Goal: Task Accomplishment & Management: Complete application form

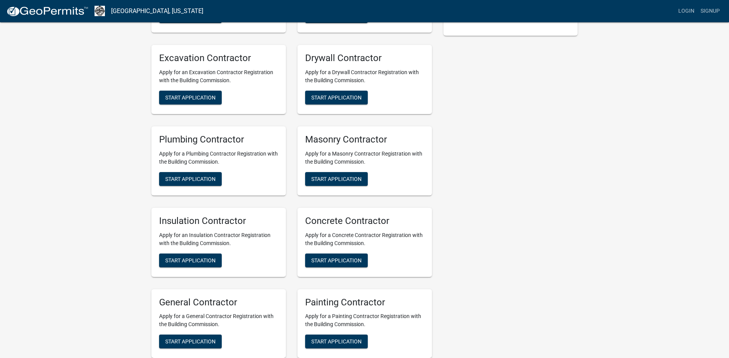
scroll to position [231, 0]
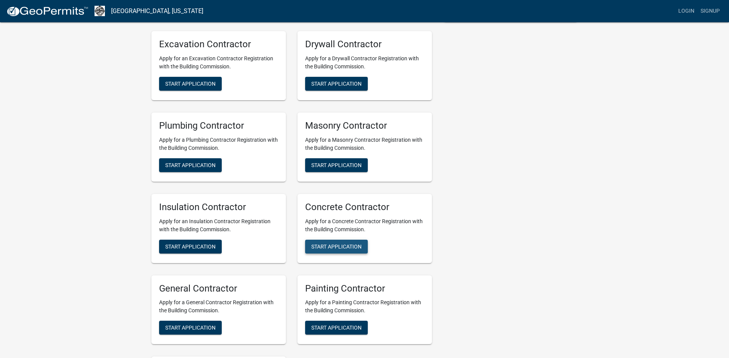
click at [349, 246] on span "Start Application" at bounding box center [336, 246] width 50 height 6
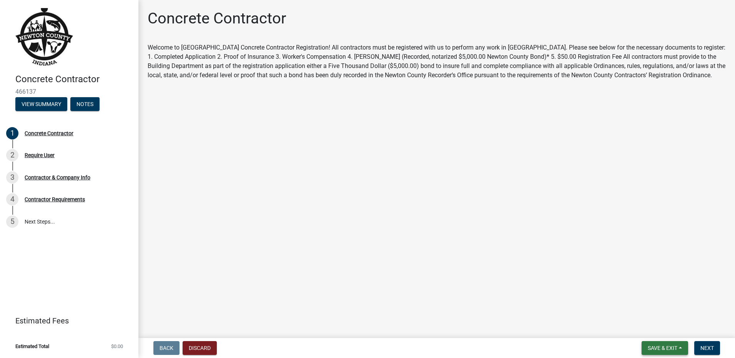
click at [681, 348] on button "Save & Exit" at bounding box center [664, 348] width 47 height 14
click at [539, 275] on main "Concrete Contractor Welcome to Newton County Concrete Contractor Registration! …" at bounding box center [436, 167] width 597 height 335
click at [710, 347] on span "Next" at bounding box center [706, 348] width 13 height 6
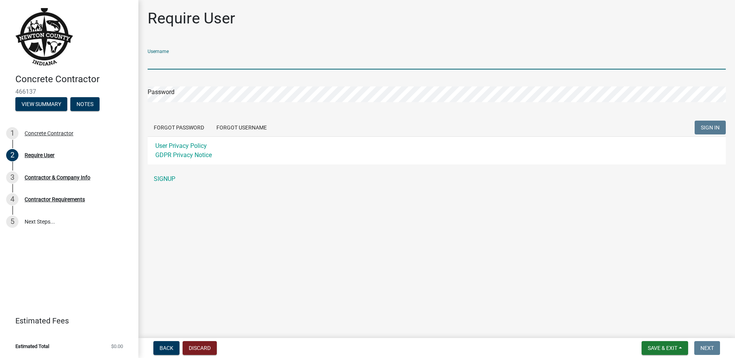
click at [173, 60] on input "Username" at bounding box center [437, 62] width 578 height 16
type input "[EMAIL_ADDRESS][DOMAIN_NAME]"
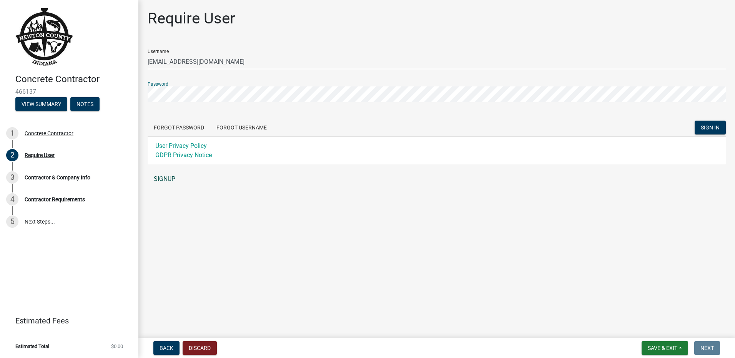
click at [169, 179] on link "SIGNUP" at bounding box center [437, 178] width 578 height 15
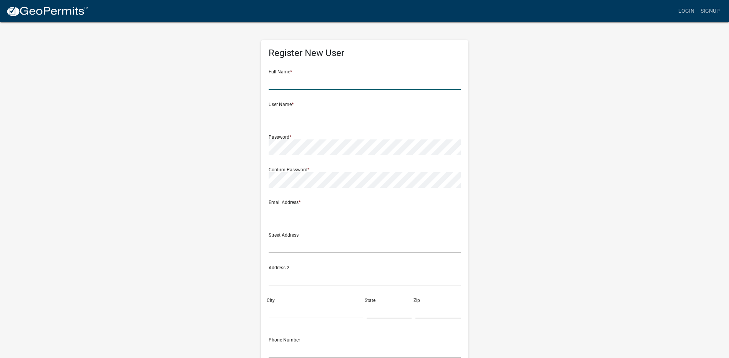
click at [281, 85] on input "text" at bounding box center [365, 82] width 192 height 16
type input "Smart Contractors, Inc."
click at [291, 118] on input "text" at bounding box center [365, 115] width 192 height 16
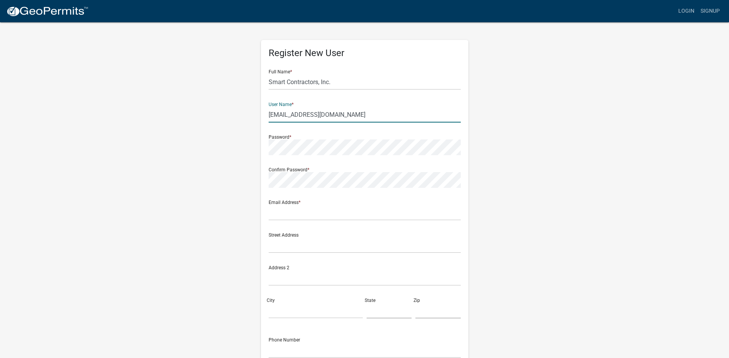
type input "[EMAIL_ADDRESS][DOMAIN_NAME]"
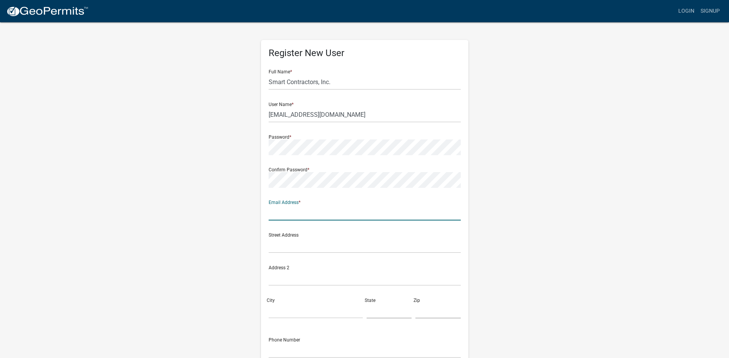
click at [302, 209] on input "text" at bounding box center [365, 213] width 192 height 16
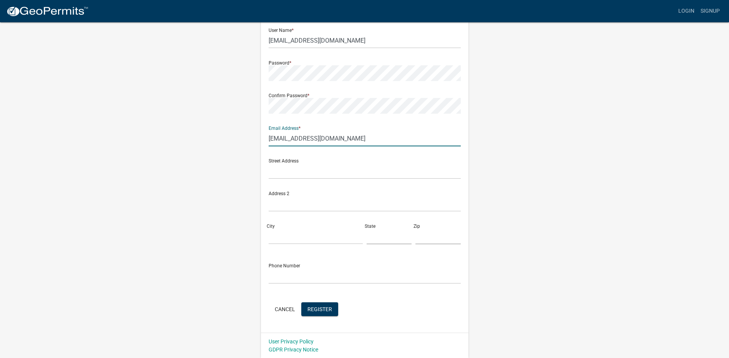
scroll to position [75, 0]
type input "[EMAIL_ADDRESS][DOMAIN_NAME]"
click at [300, 169] on input "text" at bounding box center [365, 171] width 192 height 16
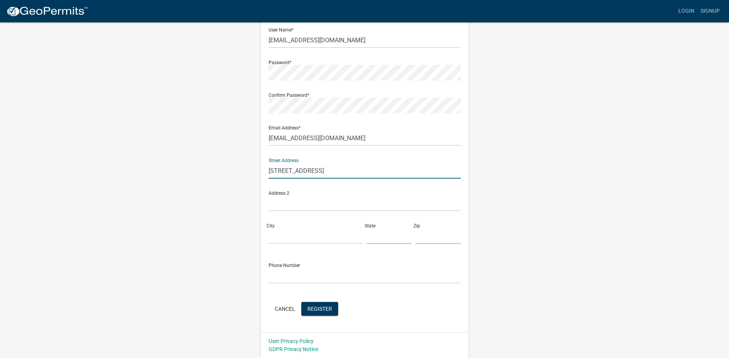
type input "3394 N US Highway 41"
click at [280, 234] on input "City" at bounding box center [316, 236] width 94 height 16
type input "Attica"
click at [380, 237] on input "text" at bounding box center [389, 236] width 45 height 16
type input "IN"
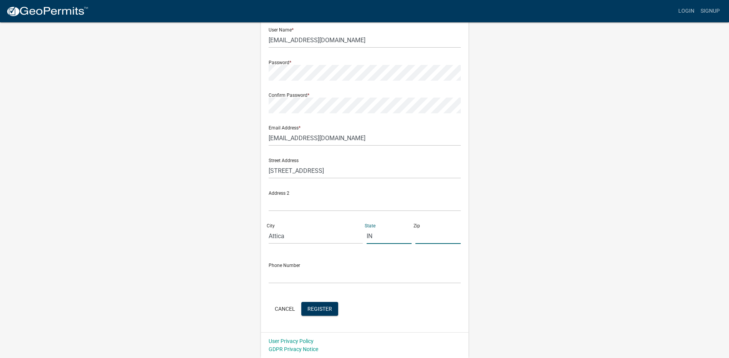
click at [424, 241] on input "text" at bounding box center [437, 236] width 45 height 16
type input "47918"
click at [319, 279] on input "text" at bounding box center [365, 276] width 192 height 16
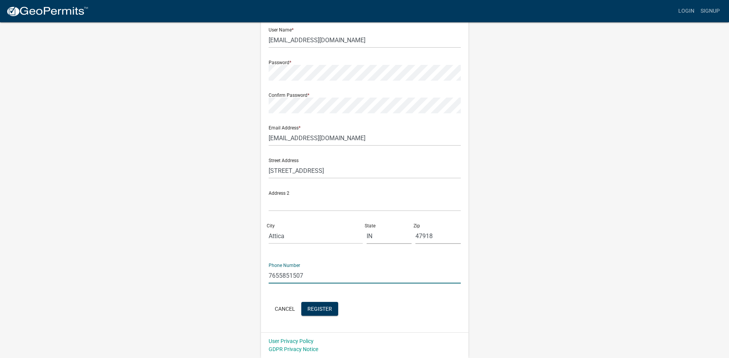
type input "7655851507"
click at [354, 307] on div "Cancel Register" at bounding box center [365, 310] width 192 height 16
click at [356, 290] on form "Full Name * Smart Contractors, Inc. User Name * office@smartcontractorsinc.com …" at bounding box center [365, 153] width 192 height 329
click at [318, 307] on span "Register" at bounding box center [319, 309] width 25 height 6
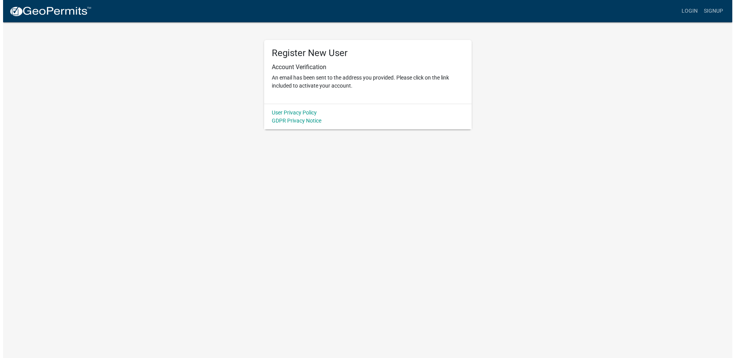
scroll to position [0, 0]
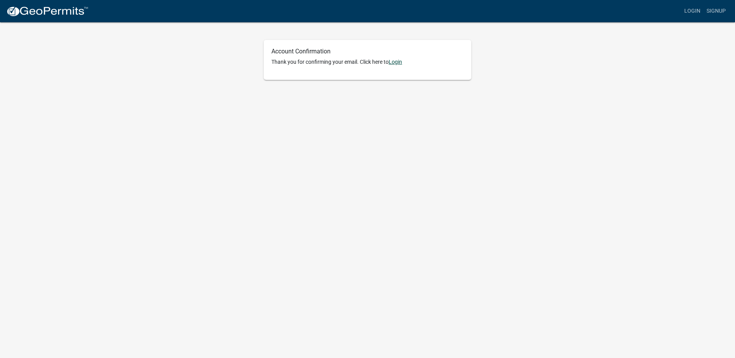
click at [398, 61] on link "Login" at bounding box center [395, 62] width 13 height 6
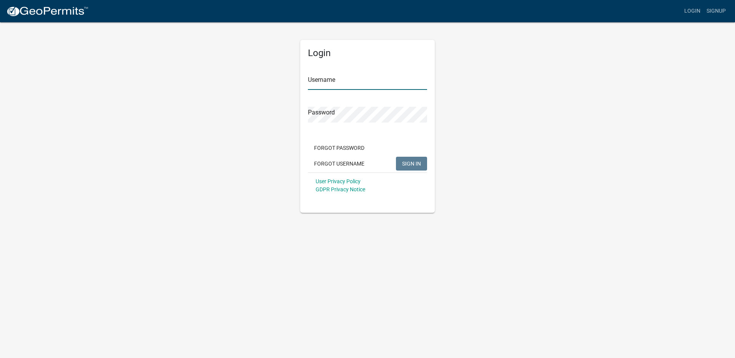
click at [352, 78] on input "Username" at bounding box center [367, 82] width 119 height 16
type input "[EMAIL_ADDRESS][DOMAIN_NAME]"
click at [413, 162] on span "SIGN IN" at bounding box center [411, 163] width 19 height 6
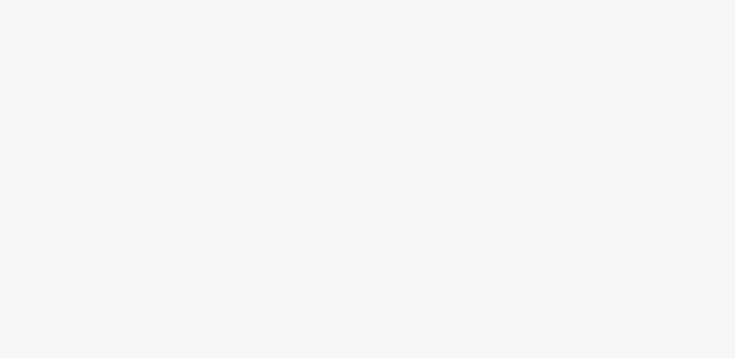
select select "IN"
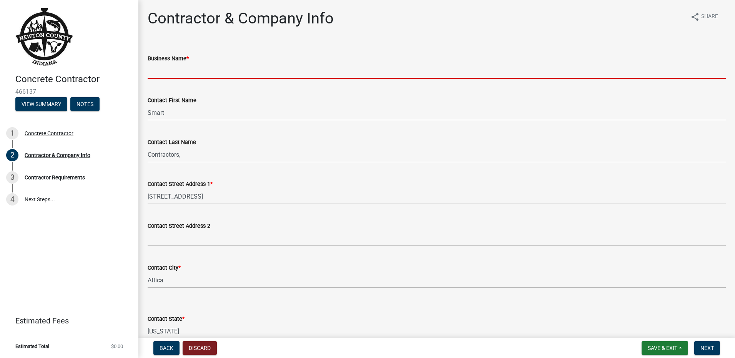
click at [177, 71] on input "Business Name *" at bounding box center [437, 71] width 578 height 16
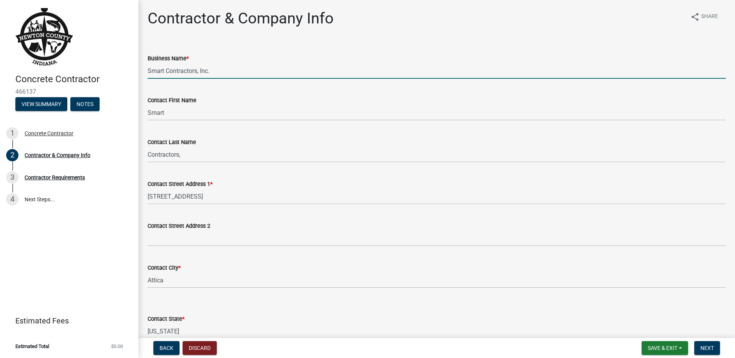
type input "Smart Contractors, Inc."
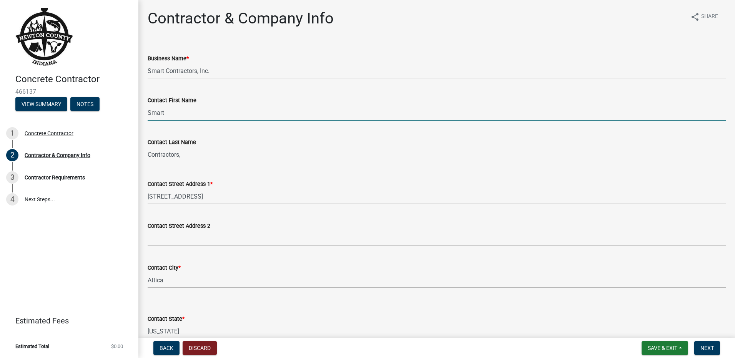
drag, startPoint x: 166, startPoint y: 115, endPoint x: 139, endPoint y: 120, distance: 27.4
click at [139, 120] on div "Contractor & Company Info share Share Business Name * Smart Contractors, Inc. C…" at bounding box center [436, 285] width 597 height 553
type input "John"
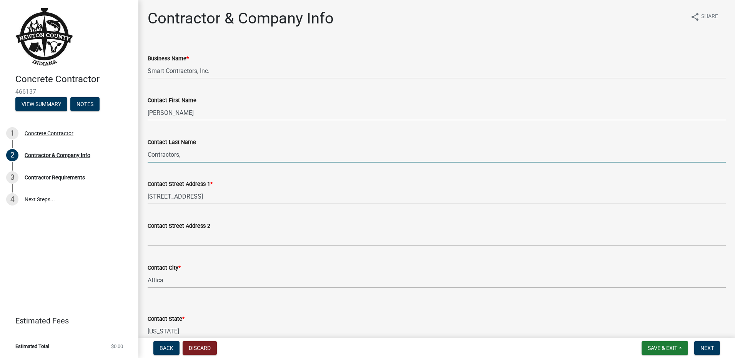
drag, startPoint x: 187, startPoint y: 160, endPoint x: 140, endPoint y: 151, distance: 48.0
click at [140, 151] on div "Contractor & Company Info share Share Business Name * Smart Contractors, Inc. C…" at bounding box center [436, 285] width 597 height 553
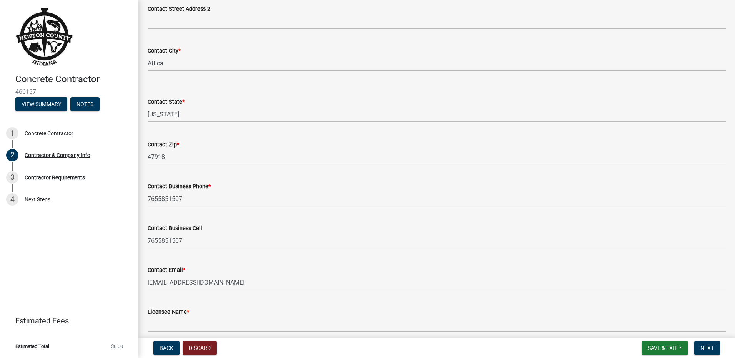
scroll to position [231, 0]
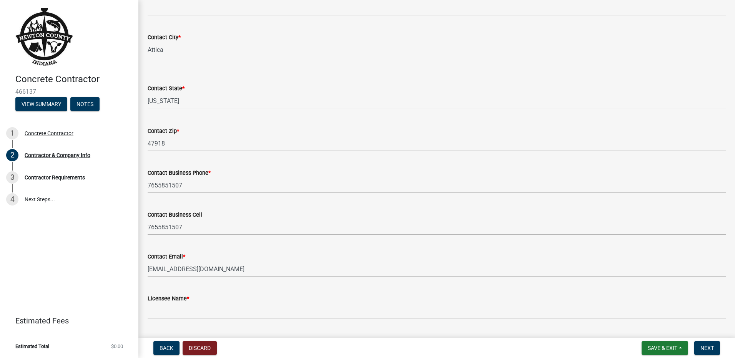
type input "Ahrens"
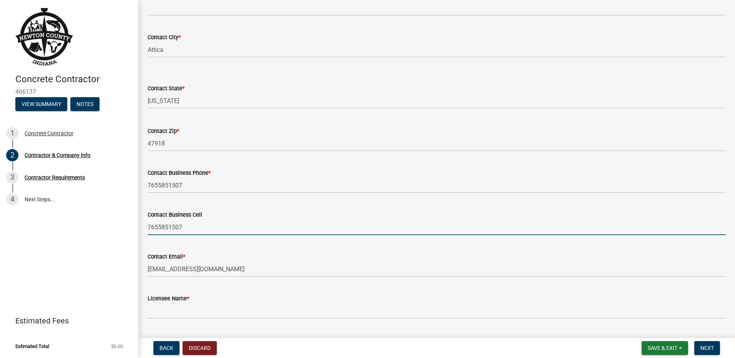
drag, startPoint x: 187, startPoint y: 226, endPoint x: 133, endPoint y: 215, distance: 55.3
click at [134, 215] on div "Concrete Contractor 466137 View Summary Notes 1 Concrete Contractor 2 Contracto…" at bounding box center [367, 179] width 735 height 358
click at [243, 227] on input "7086069119" at bounding box center [437, 227] width 578 height 16
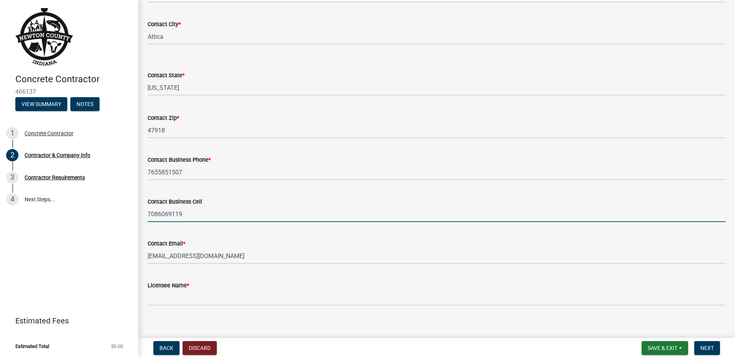
scroll to position [251, 0]
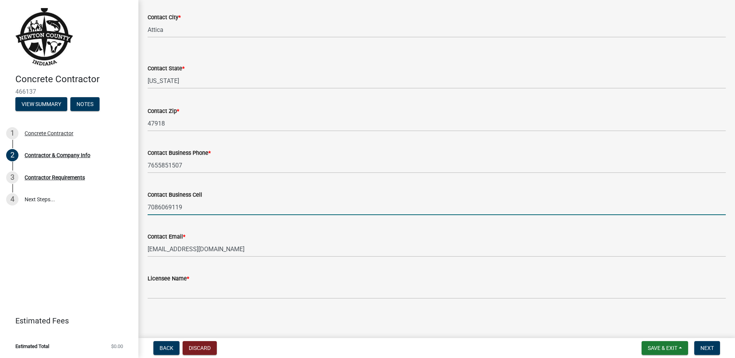
type input "7086069119"
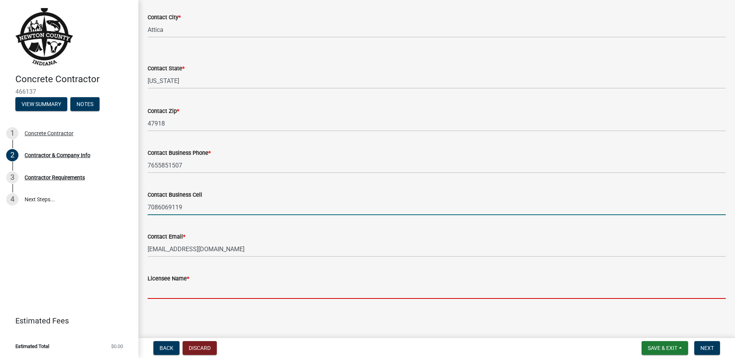
click at [168, 289] on input "Licensee Name *" at bounding box center [437, 291] width 578 height 16
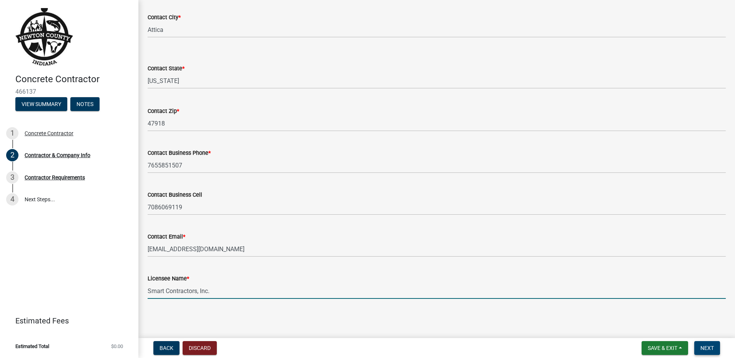
type input "Smart Contractors, Inc."
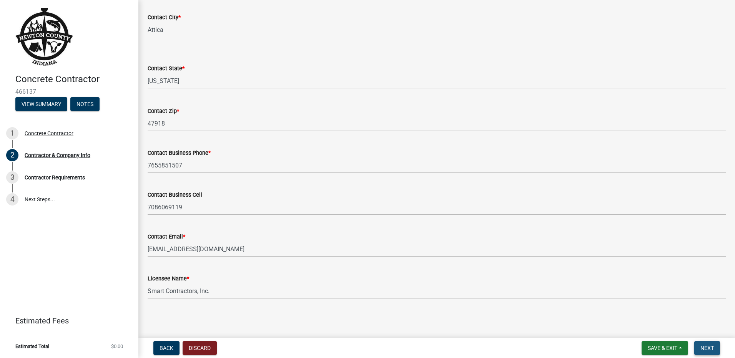
click at [710, 346] on span "Next" at bounding box center [706, 348] width 13 height 6
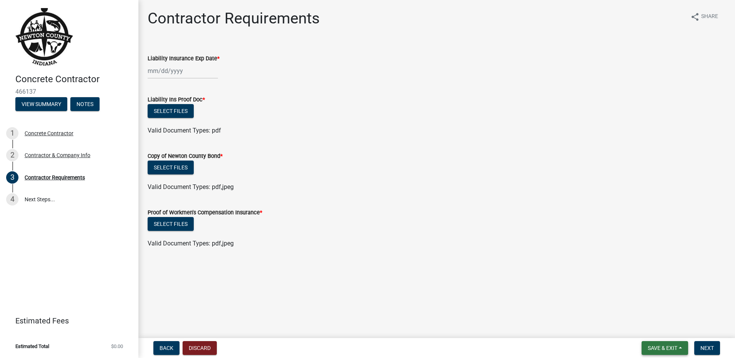
click at [657, 347] on span "Save & Exit" at bounding box center [663, 348] width 30 height 6
click at [643, 327] on button "Save & Exit" at bounding box center [656, 328] width 61 height 18
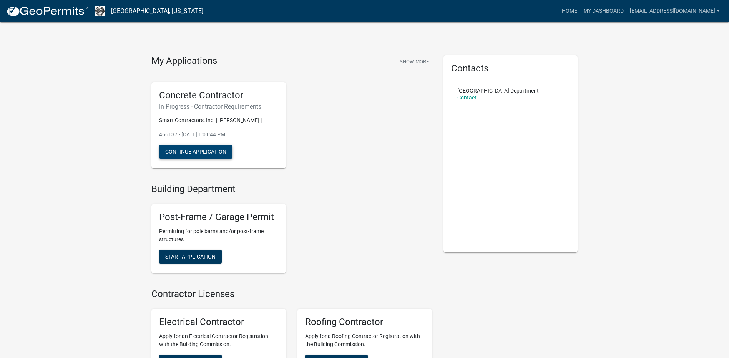
click at [203, 153] on button "Continue Application" at bounding box center [195, 152] width 73 height 14
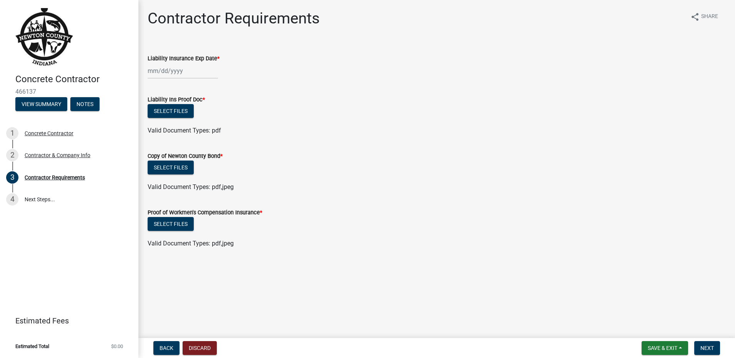
click at [179, 73] on div at bounding box center [183, 71] width 70 height 16
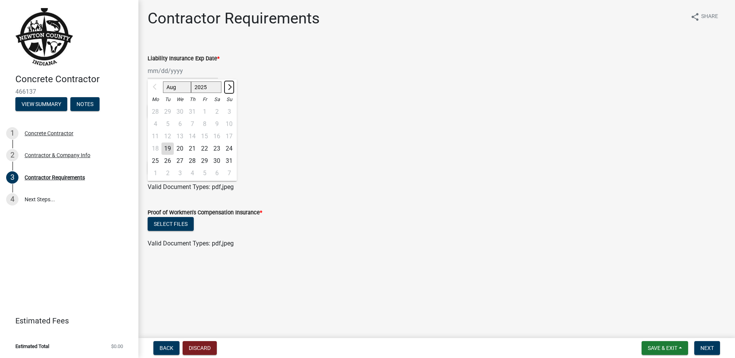
click at [230, 86] on span "Next month" at bounding box center [229, 87] width 6 height 6
click at [231, 86] on span "Next month" at bounding box center [229, 87] width 6 height 6
click at [231, 87] on span "Next month" at bounding box center [229, 87] width 6 height 6
click at [231, 87] on button "Next month" at bounding box center [228, 87] width 9 height 12
click at [232, 88] on button "Next month" at bounding box center [228, 87] width 9 height 12
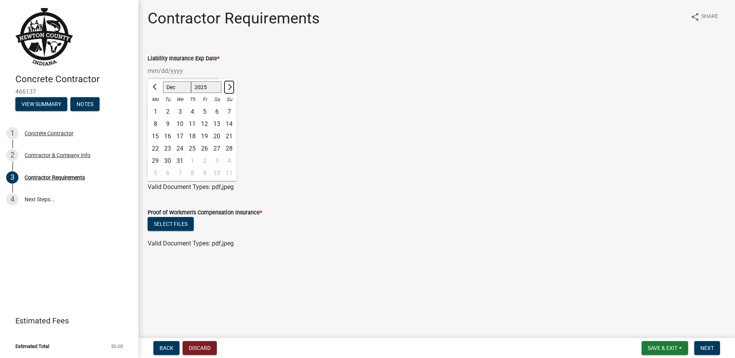
select select "1"
select select "2026"
click at [233, 88] on button "Next month" at bounding box center [228, 87] width 9 height 12
select select "2"
click at [169, 160] on div "24" at bounding box center [167, 161] width 12 height 12
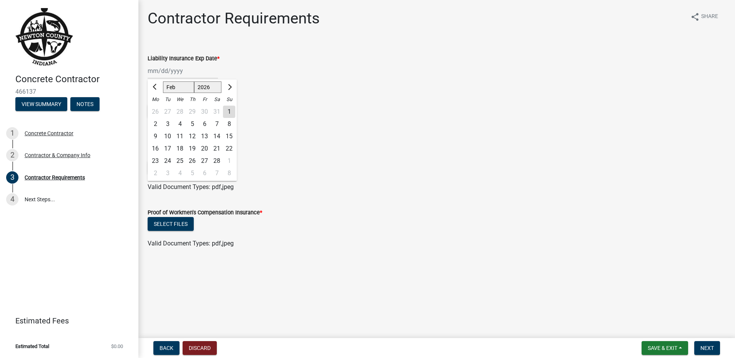
type input "[DATE]"
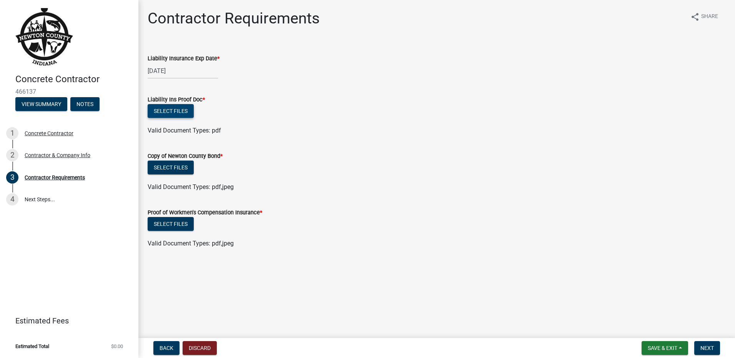
click at [183, 111] on button "Select files" at bounding box center [171, 111] width 46 height 14
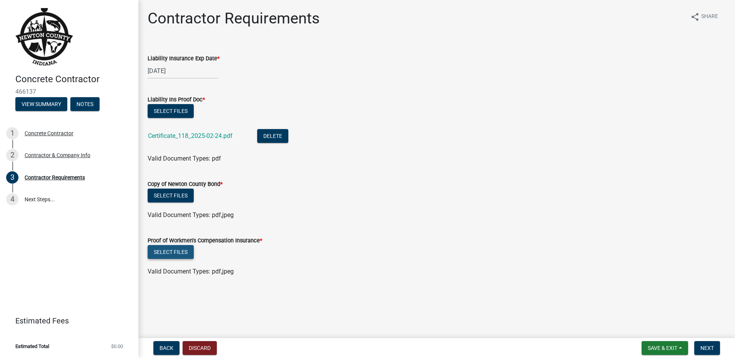
click at [184, 251] on button "Select files" at bounding box center [171, 252] width 46 height 14
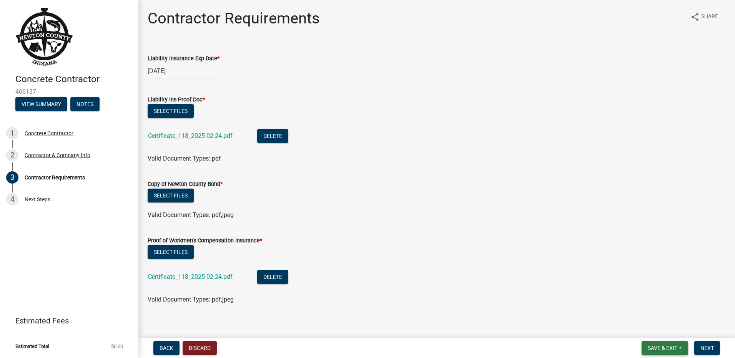
click at [681, 348] on button "Save & Exit" at bounding box center [664, 348] width 47 height 14
click at [640, 308] on button "Save" at bounding box center [656, 310] width 61 height 18
click at [705, 348] on span "Next" at bounding box center [706, 348] width 13 height 6
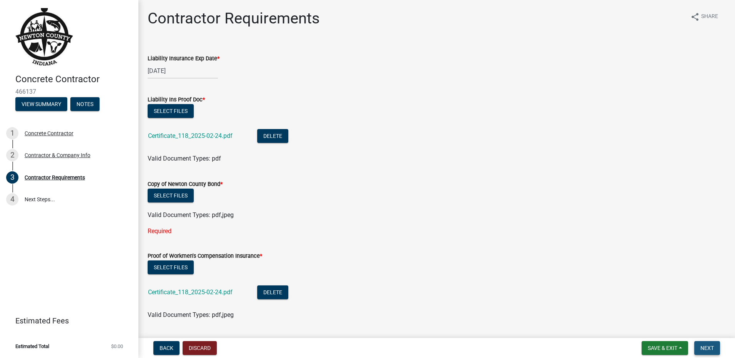
click at [709, 349] on span "Next" at bounding box center [706, 348] width 13 height 6
click at [659, 347] on span "Save & Exit" at bounding box center [663, 348] width 30 height 6
click at [650, 329] on button "Save & Exit" at bounding box center [656, 328] width 61 height 18
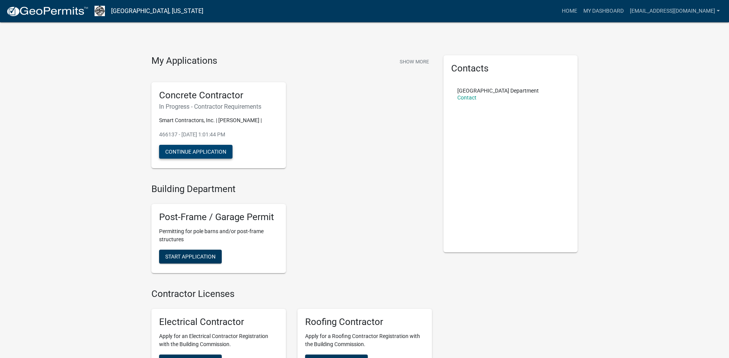
click at [218, 151] on button "Continue Application" at bounding box center [195, 152] width 73 height 14
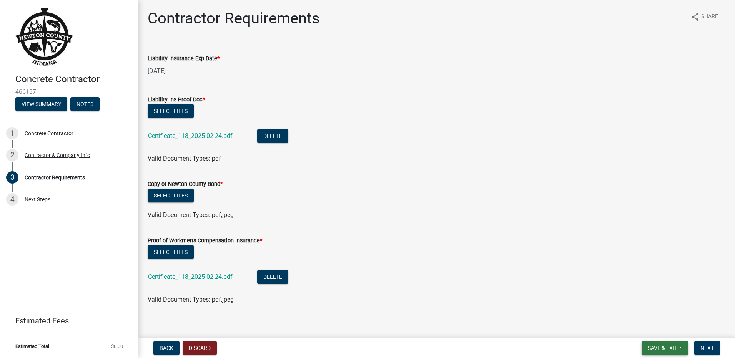
click at [653, 348] on span "Save & Exit" at bounding box center [663, 348] width 30 height 6
click at [645, 328] on button "Save & Exit" at bounding box center [656, 328] width 61 height 18
